Goal: Task Accomplishment & Management: Use online tool/utility

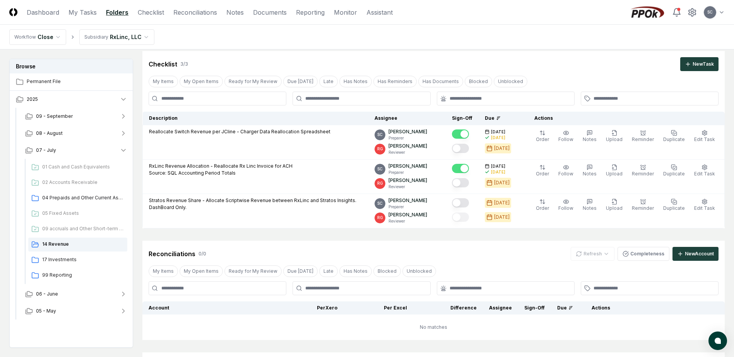
scroll to position [20, 0]
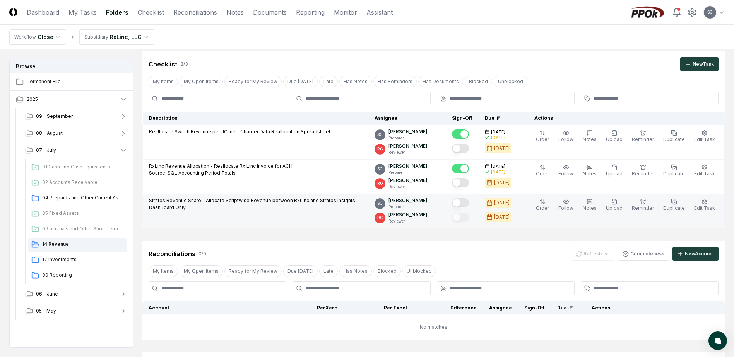
click at [469, 205] on button "Mark complete" at bounding box center [460, 202] width 17 height 9
click at [49, 151] on span "07 - July" at bounding box center [46, 150] width 20 height 7
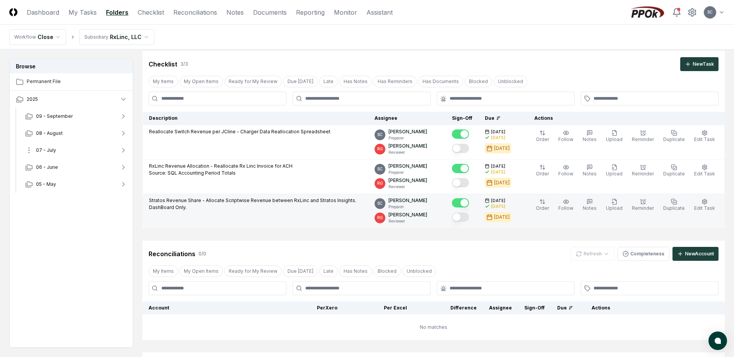
click at [49, 151] on span "07 - July" at bounding box center [46, 150] width 20 height 7
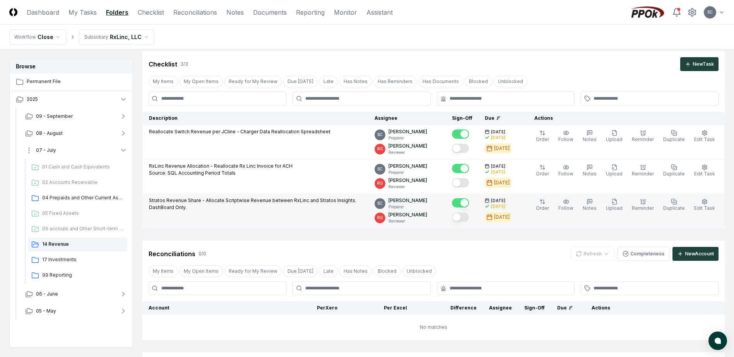
click at [49, 151] on span "07 - July" at bounding box center [46, 150] width 20 height 7
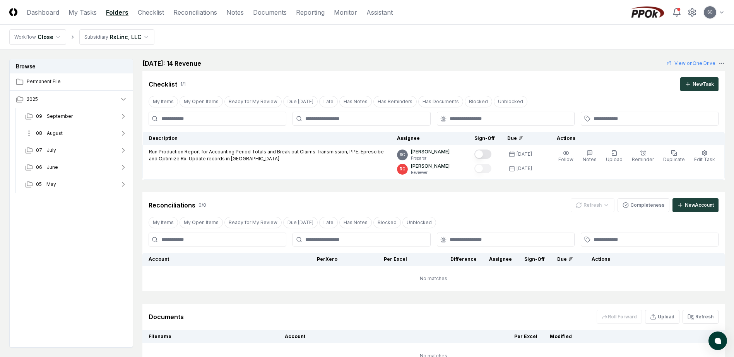
click at [47, 133] on span "08 - August" at bounding box center [49, 133] width 27 height 7
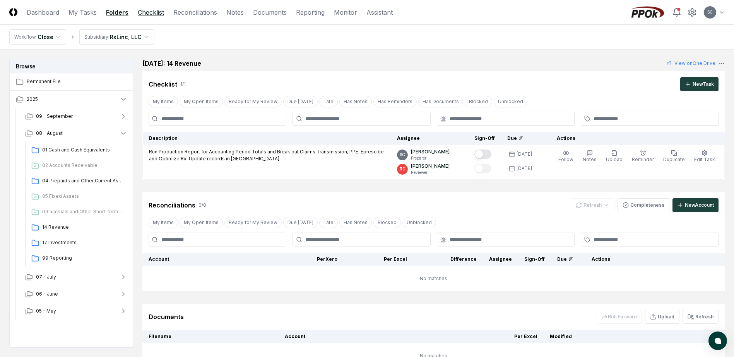
click at [153, 12] on link "Checklist" at bounding box center [151, 12] width 26 height 9
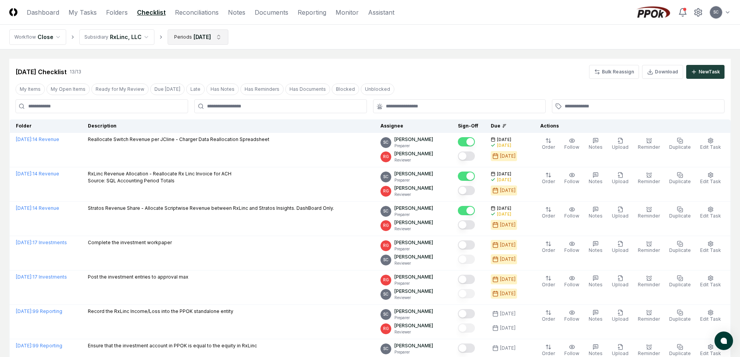
click at [186, 36] on html "CloseCore Dashboard My Tasks Folders Checklist Reconciliations Notes Documents …" at bounding box center [370, 318] width 740 height 636
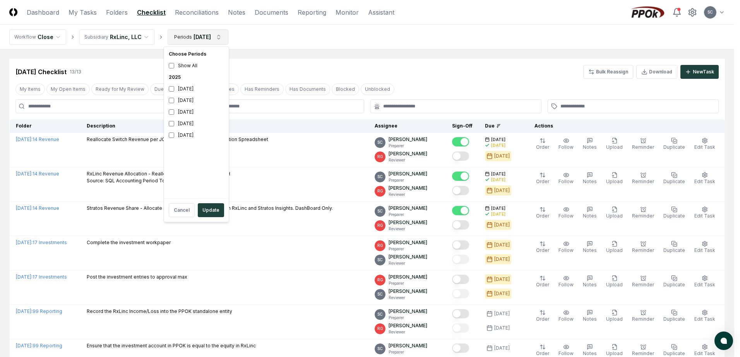
click at [187, 36] on html "CloseCore Dashboard My Tasks Folders Checklist Reconciliations Notes Documents …" at bounding box center [370, 318] width 740 height 636
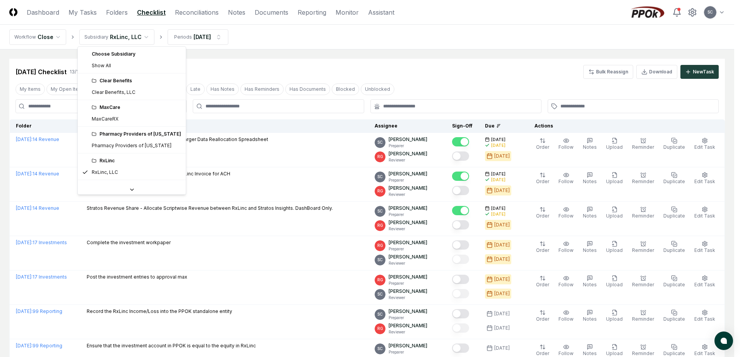
click at [128, 37] on html "CloseCore Dashboard My Tasks Folders Checklist Reconciliations Notes Documents …" at bounding box center [370, 318] width 740 height 636
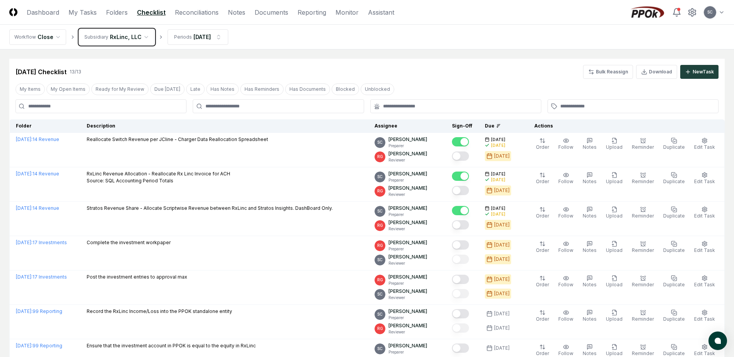
click at [128, 37] on html "CloseCore Dashboard My Tasks Folders Checklist Reconciliations Notes Documents …" at bounding box center [367, 318] width 734 height 636
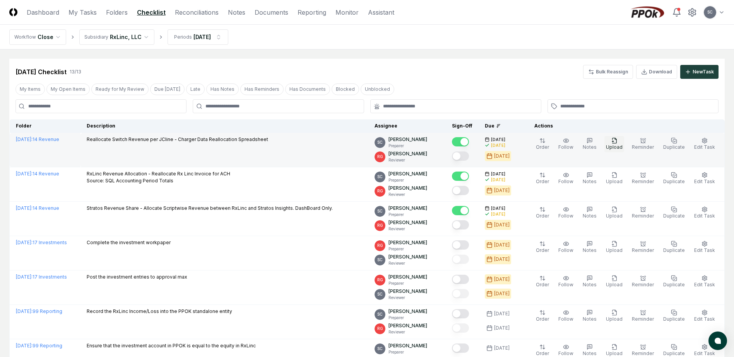
click at [617, 142] on icon "button" at bounding box center [614, 141] width 6 height 6
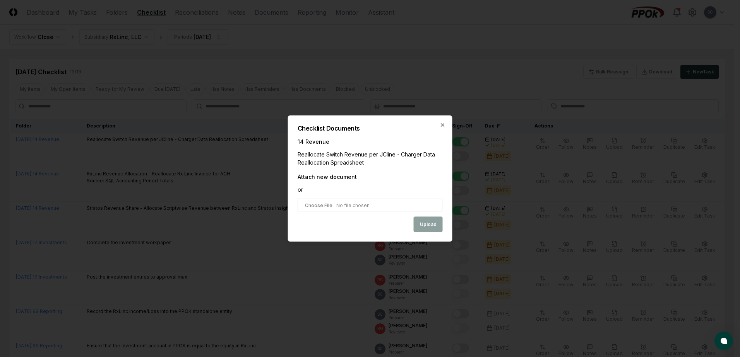
click at [320, 207] on input "file" at bounding box center [370, 205] width 145 height 14
type input "**********"
click at [429, 224] on button "Upload" at bounding box center [428, 224] width 29 height 15
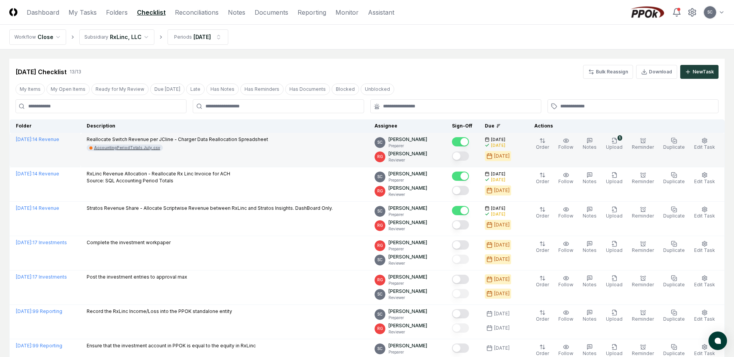
click at [123, 147] on div "AccountingPeriodTotals July.csv" at bounding box center [127, 148] width 66 height 6
click at [619, 147] on span "Upload" at bounding box center [614, 147] width 17 height 6
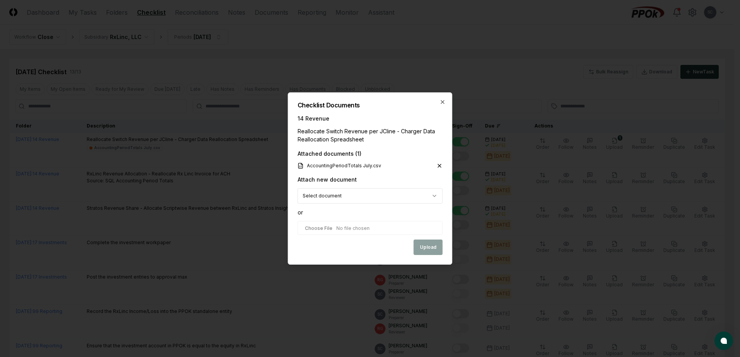
click at [317, 229] on input "file" at bounding box center [370, 228] width 145 height 14
type input "**********"
click at [429, 246] on button "Upload" at bounding box center [428, 248] width 29 height 15
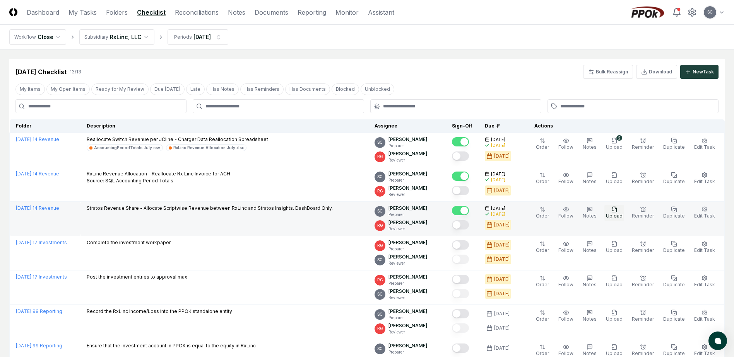
click at [619, 216] on span "Upload" at bounding box center [614, 216] width 17 height 6
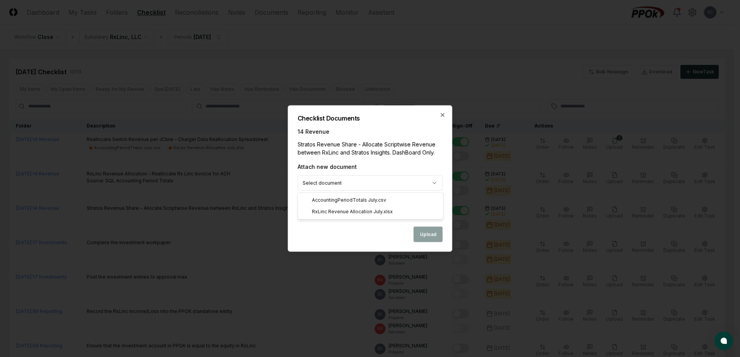
click at [334, 183] on body "CloseCore Dashboard My Tasks Folders Checklist Reconciliations Notes Documents …" at bounding box center [367, 318] width 734 height 636
select select "**********"
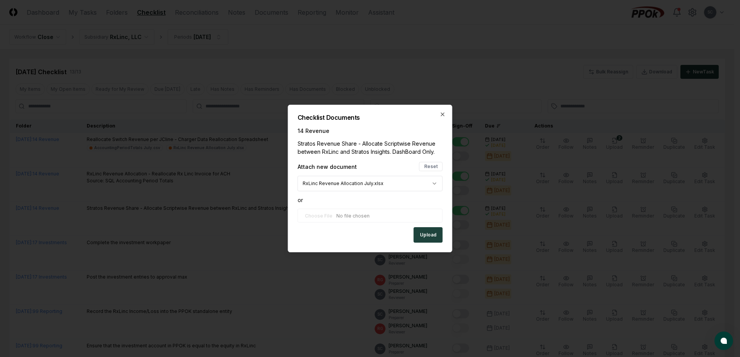
click at [427, 183] on body "CloseCore Dashboard My Tasks Folders Checklist Reconciliations Notes Documents …" at bounding box center [367, 318] width 734 height 636
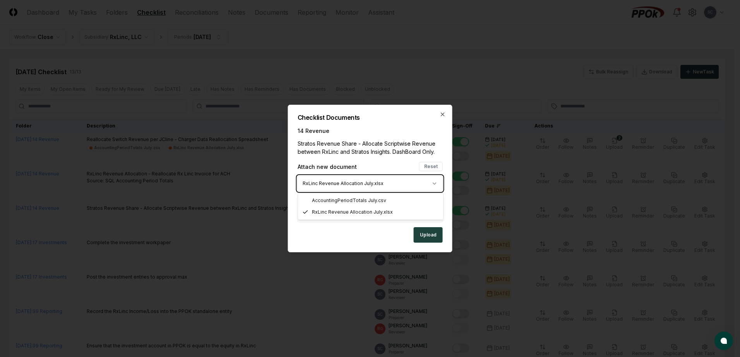
click at [369, 165] on body "CloseCore Dashboard My Tasks Folders Checklist Reconciliations Notes Documents …" at bounding box center [367, 318] width 734 height 636
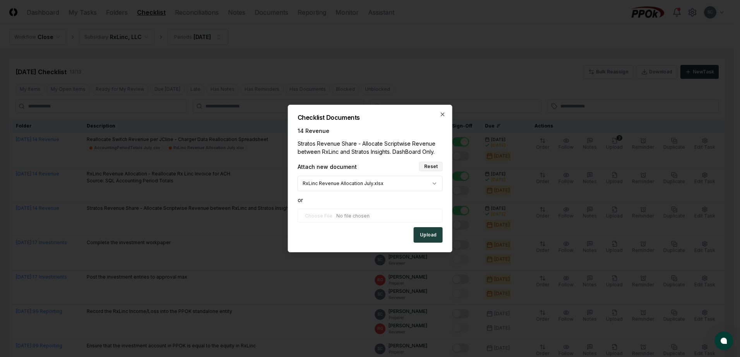
click at [432, 167] on button "Reset" at bounding box center [431, 166] width 24 height 9
select select
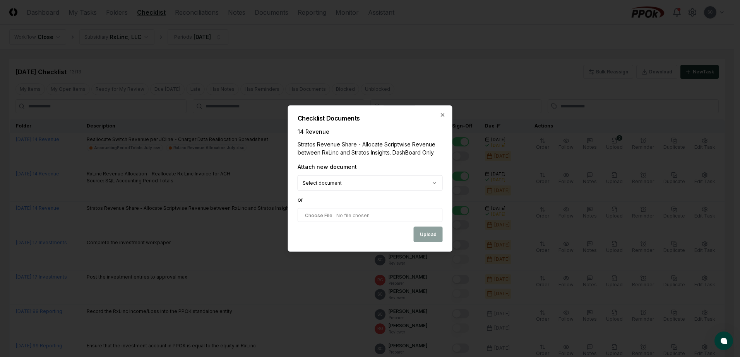
click at [319, 216] on input "file" at bounding box center [370, 216] width 145 height 14
type input "**********"
click at [429, 229] on button "Upload" at bounding box center [428, 234] width 29 height 15
